Goal: Ask a question: Seek information or help from site administrators or community

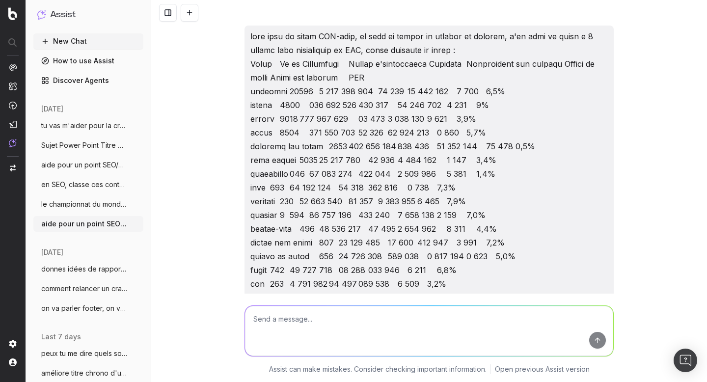
scroll to position [2514, 0]
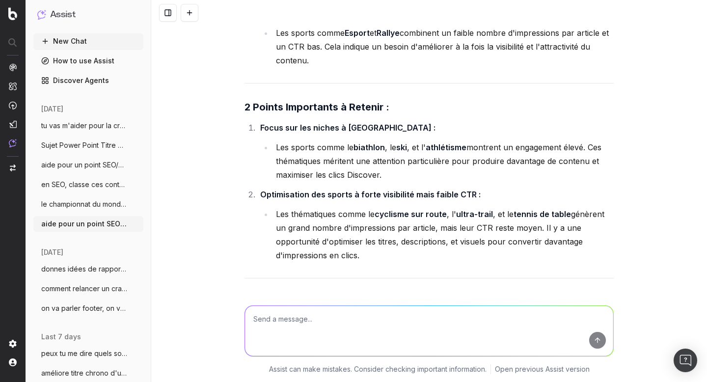
click at [69, 128] on span "tu vas m'aider pour la création de [PERSON_NAME]" at bounding box center [84, 126] width 86 height 10
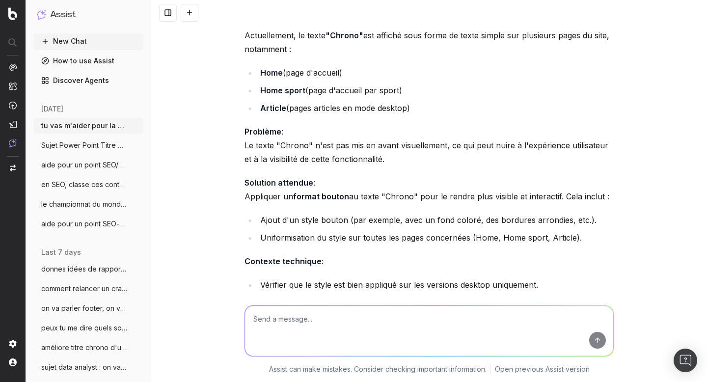
scroll to position [2382, 0]
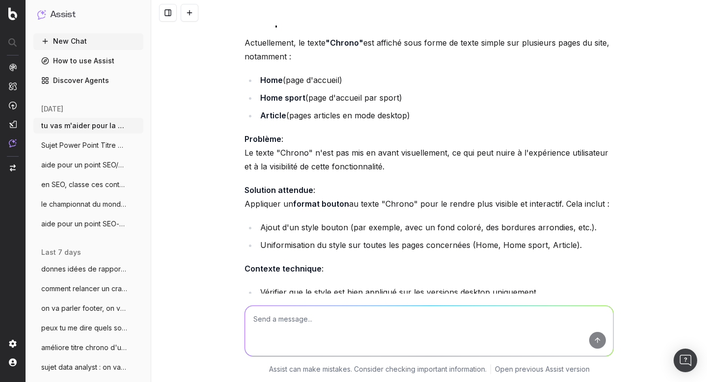
click at [67, 144] on span "Sujet Power Point Titre Discover Aide-mo" at bounding box center [84, 145] width 86 height 10
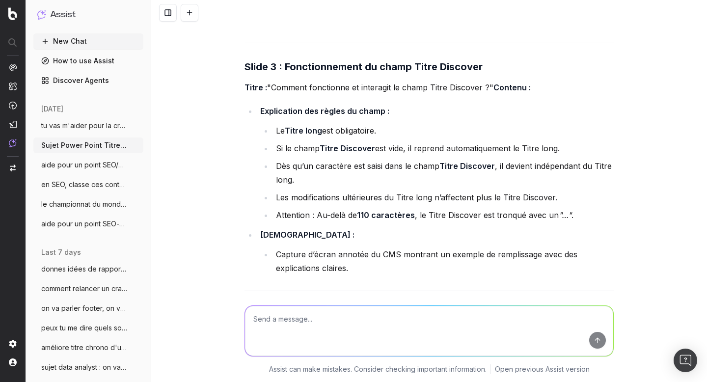
click at [59, 169] on span "aide pour un point SEO/Data, on va trait" at bounding box center [84, 165] width 86 height 10
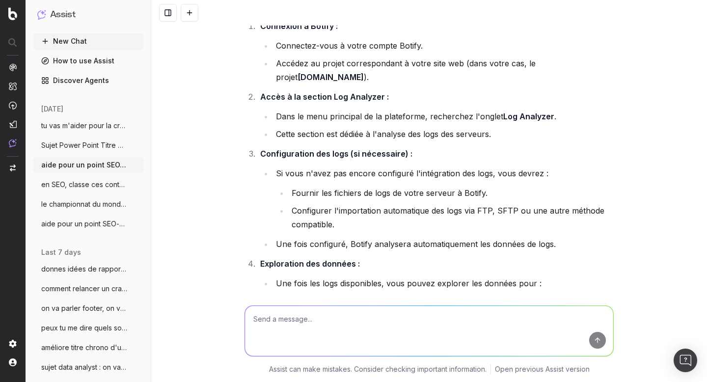
scroll to position [5057, 0]
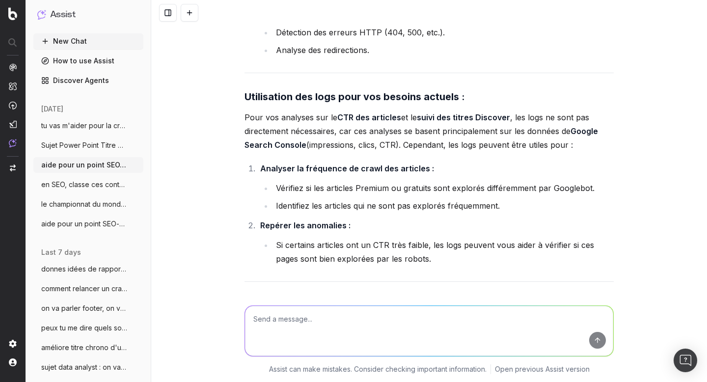
click at [74, 222] on span "aide pour un point SEO-date, je vais te" at bounding box center [84, 224] width 86 height 10
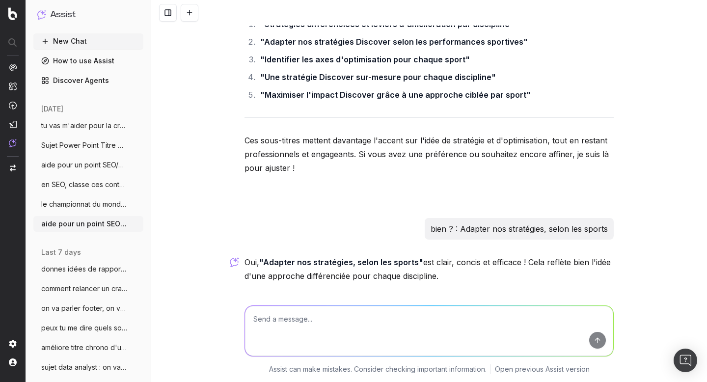
scroll to position [5421, 0]
